Goal: Obtain resource: Obtain resource

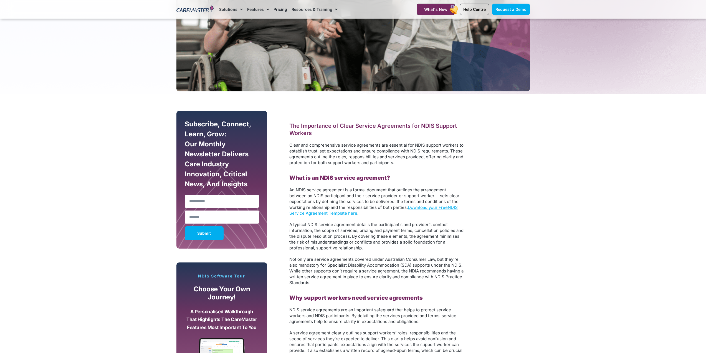
scroll to position [277, 0]
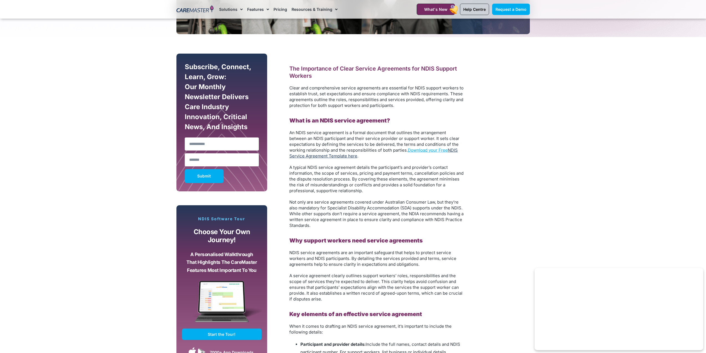
click at [457, 150] on link "NDIS Service Agreement Template here" at bounding box center [373, 152] width 168 height 11
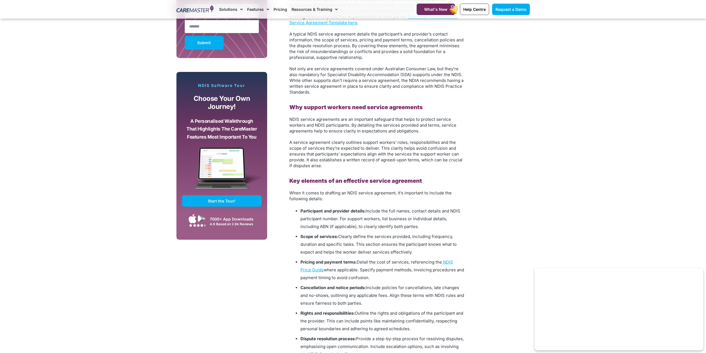
scroll to position [416, 0]
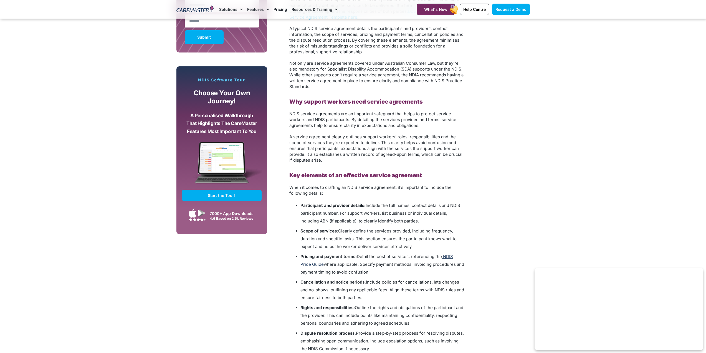
click at [450, 254] on span "NDIS Price Guide" at bounding box center [376, 260] width 153 height 13
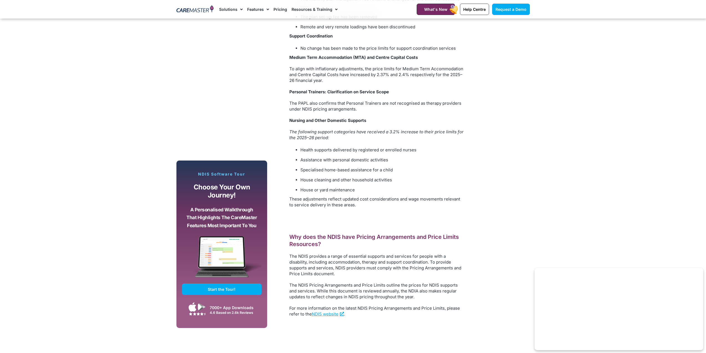
scroll to position [1137, 0]
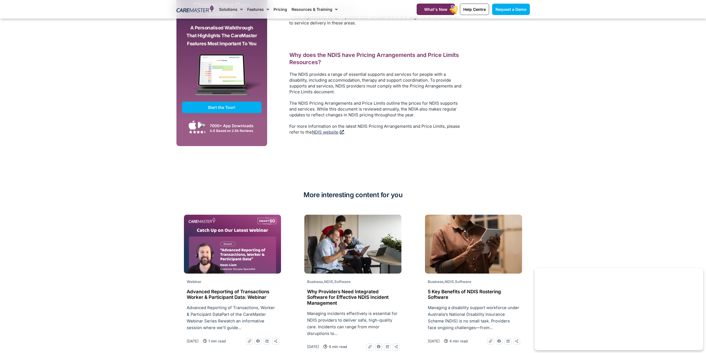
click at [331, 129] on link "NDIS website" at bounding box center [328, 131] width 32 height 5
